Goal: Obtain resource: Download file/media

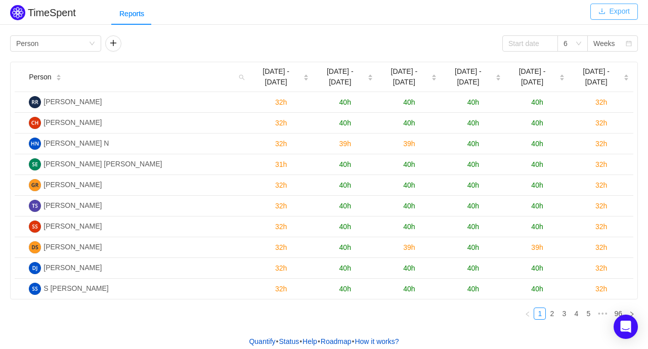
click at [623, 7] on button "Export" at bounding box center [614, 12] width 48 height 16
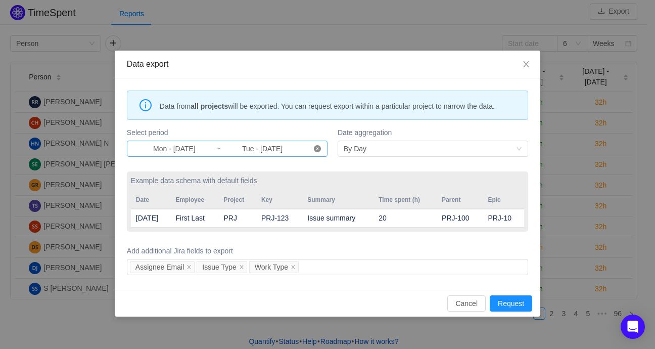
click at [320, 150] on icon "icon: close-circle" at bounding box center [317, 148] width 7 height 7
click at [179, 147] on input at bounding box center [174, 148] width 83 height 11
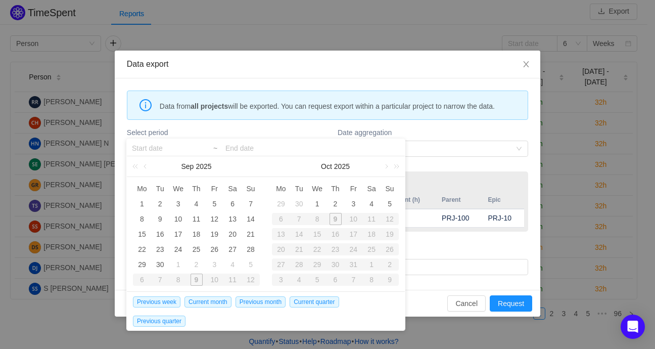
click at [295, 222] on div "7" at bounding box center [299, 219] width 18 height 12
type input "Mon - [DATE]"
type input "Tue - [DATE]"
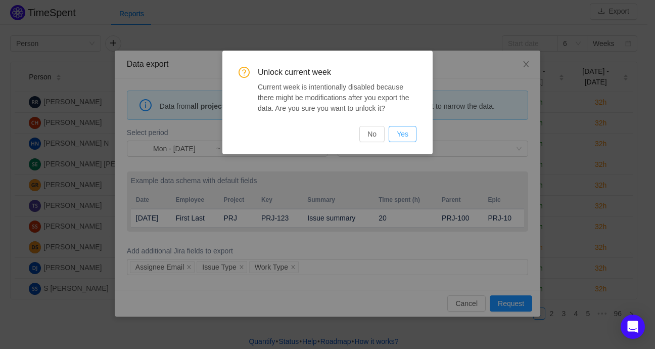
click at [409, 132] on button "Yes" at bounding box center [403, 134] width 28 height 16
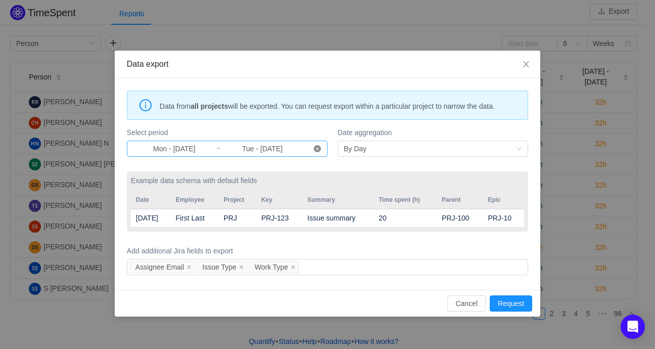
click at [318, 148] on icon "icon: close-circle" at bounding box center [317, 148] width 7 height 7
click at [178, 149] on input at bounding box center [174, 148] width 83 height 11
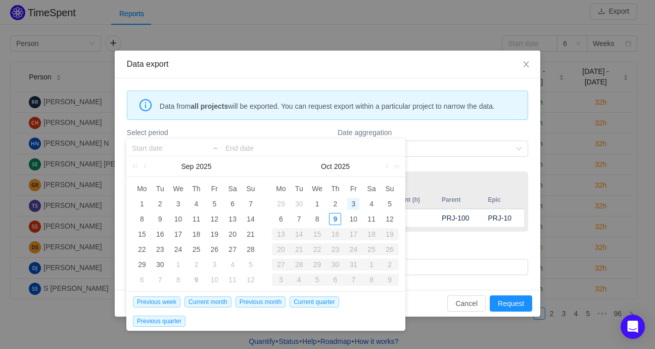
click at [350, 203] on div "3" at bounding box center [353, 204] width 12 height 12
type input "Fri - Oct 03, 2025"
click at [235, 146] on input at bounding box center [313, 148] width 174 height 12
click at [317, 219] on div "8" at bounding box center [317, 219] width 12 height 12
type input "Fri - Oct 03, 2025"
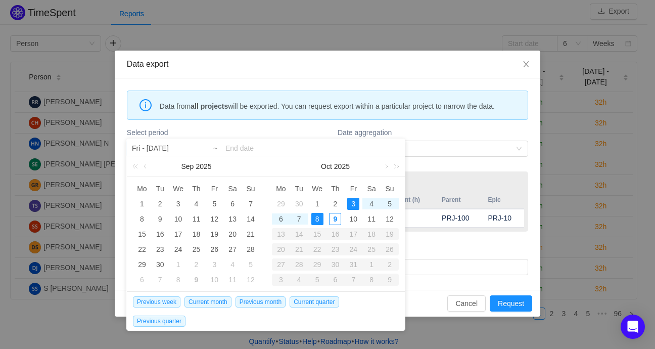
type input "Wed - Oct 08, 2025"
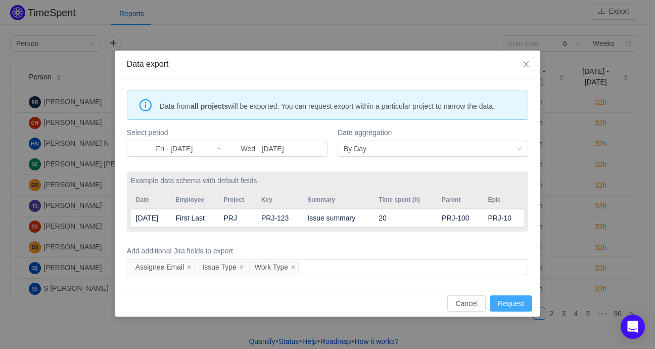
click at [510, 299] on button "Request" at bounding box center [511, 303] width 42 height 16
